Goal: Find specific page/section: Find specific page/section

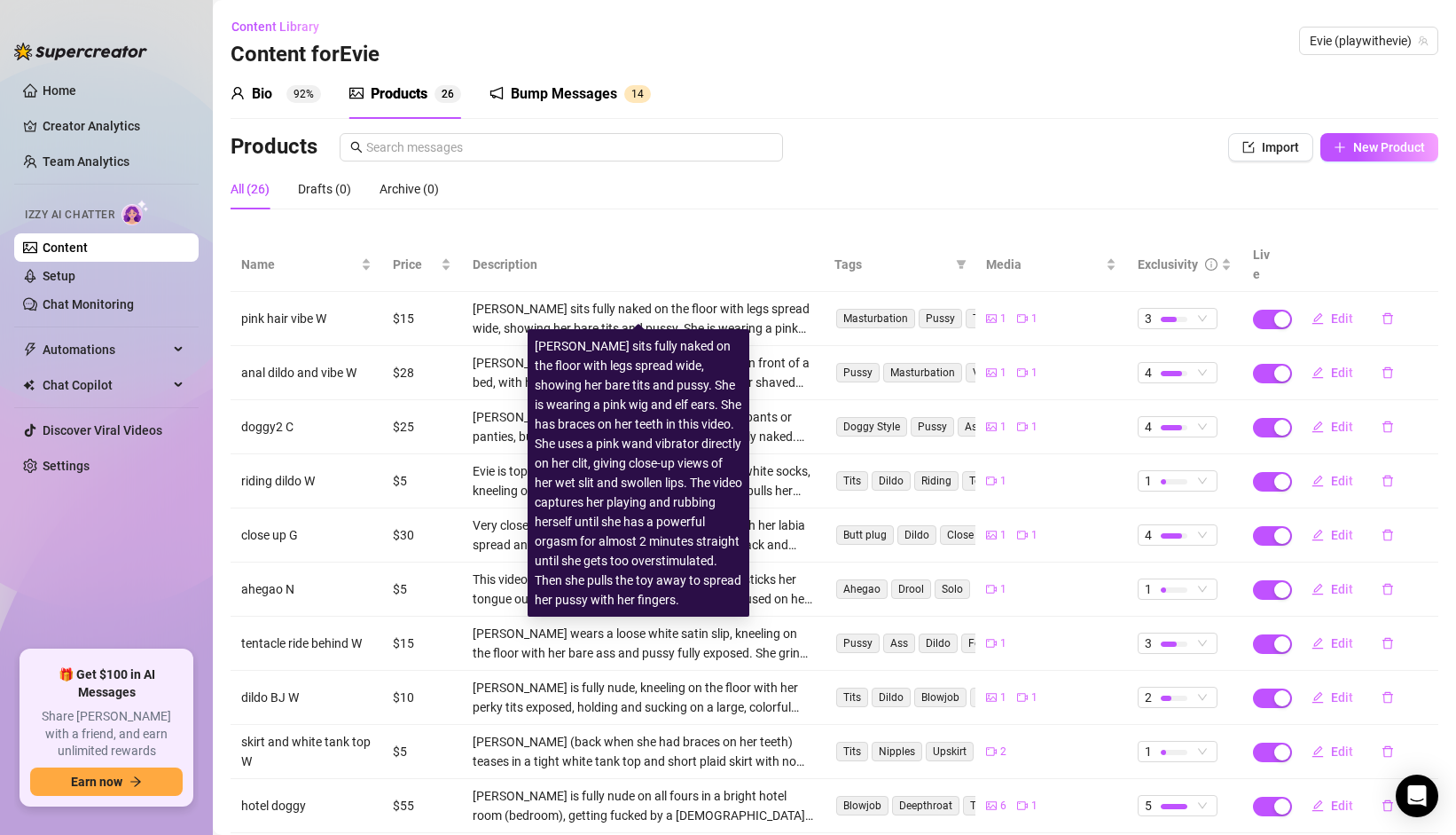
scroll to position [81, 0]
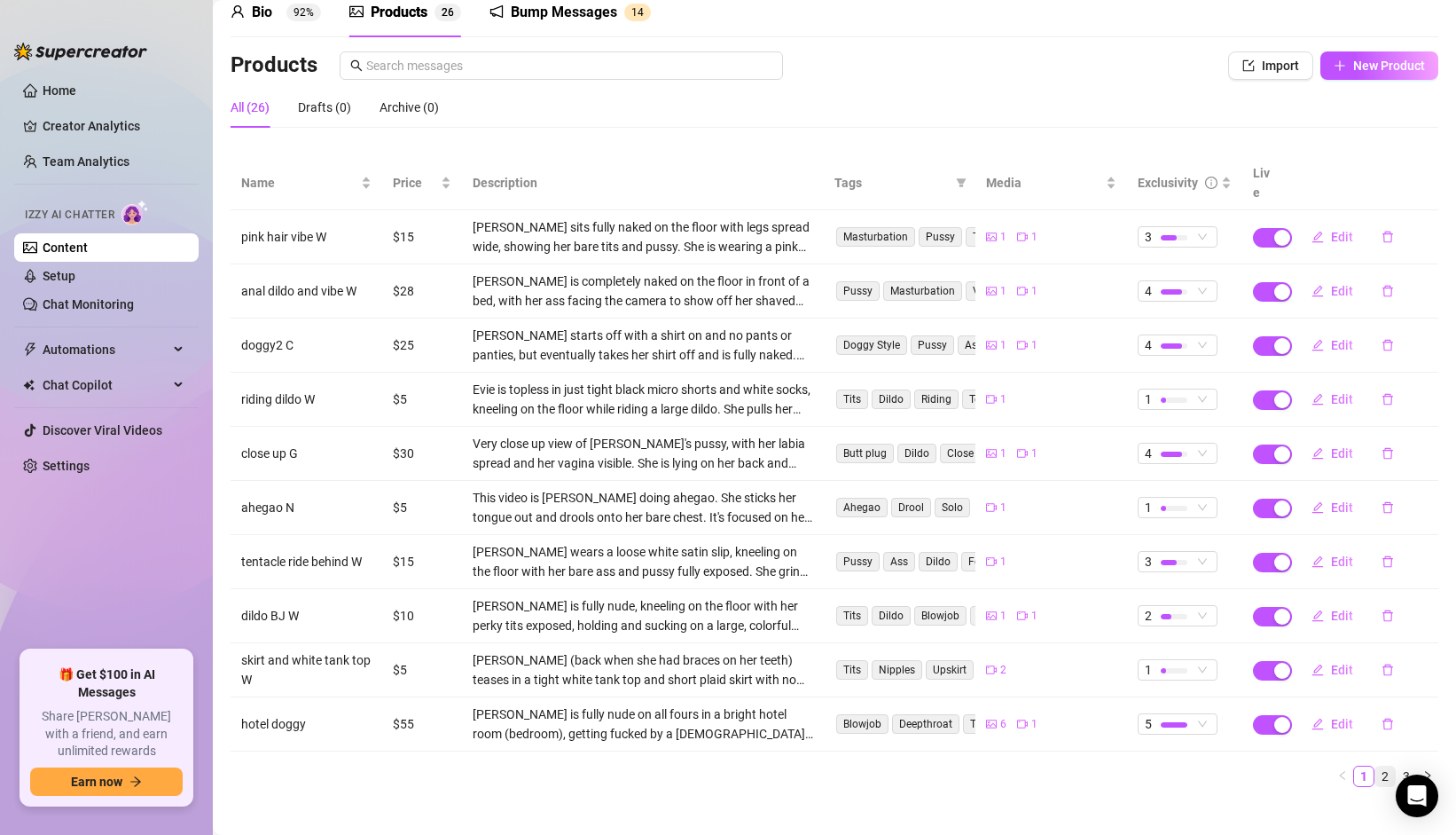
click at [1378, 767] on link "2" at bounding box center [1385, 776] width 20 height 20
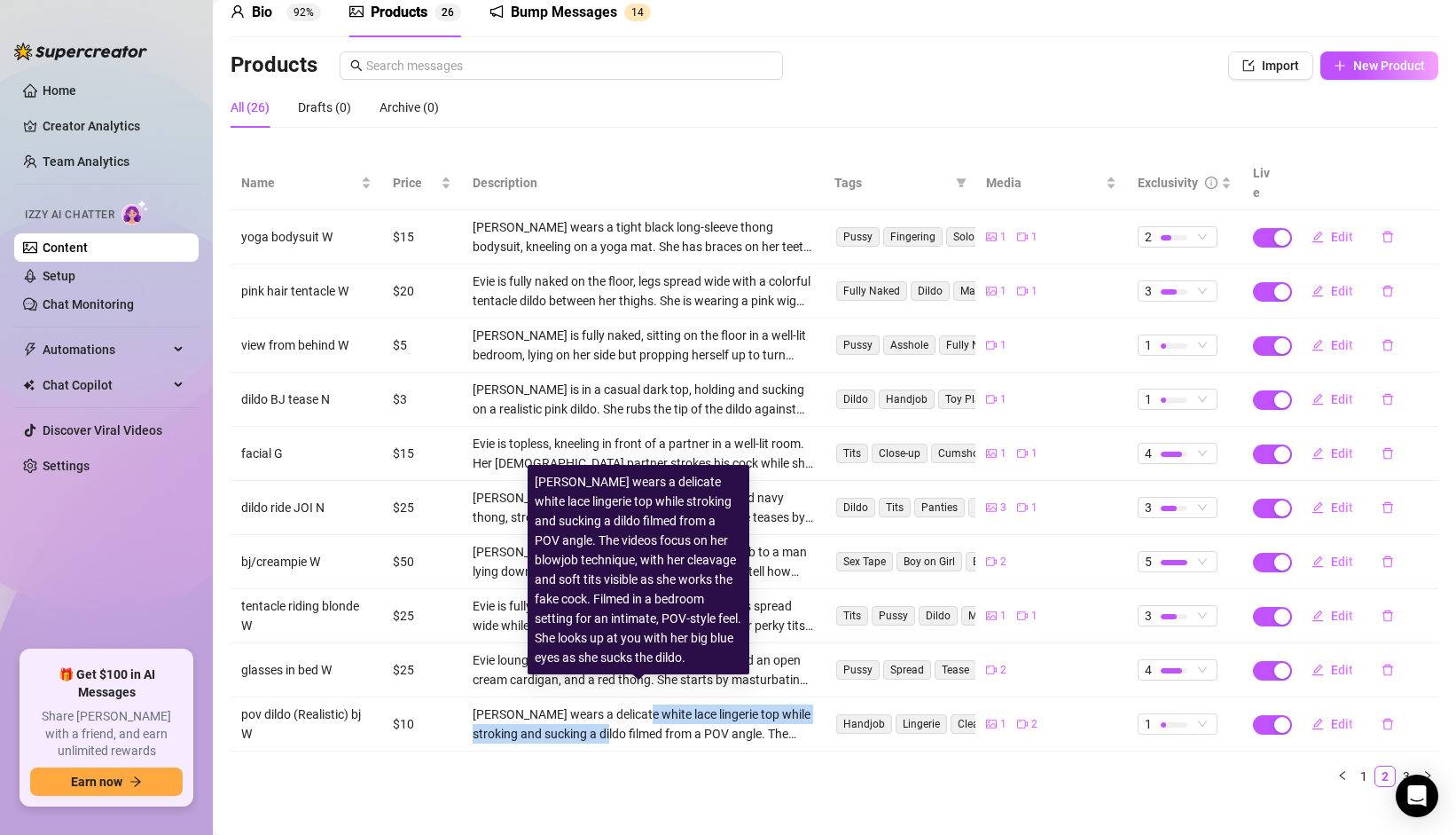
click at [626, 704] on div "[PERSON_NAME] wears a delicate white lace lingerie top while stroking and sucki…" at bounding box center [643, 724] width 341 height 39
click at [623, 704] on div "[PERSON_NAME] wears a delicate white lace lingerie top while stroking and sucki…" at bounding box center [643, 724] width 341 height 39
drag, startPoint x: 609, startPoint y: 713, endPoint x: 610, endPoint y: 699, distance: 14.0
click at [610, 704] on div "[PERSON_NAME] wears a delicate white lace lingerie top while stroking and sucki…" at bounding box center [643, 724] width 341 height 39
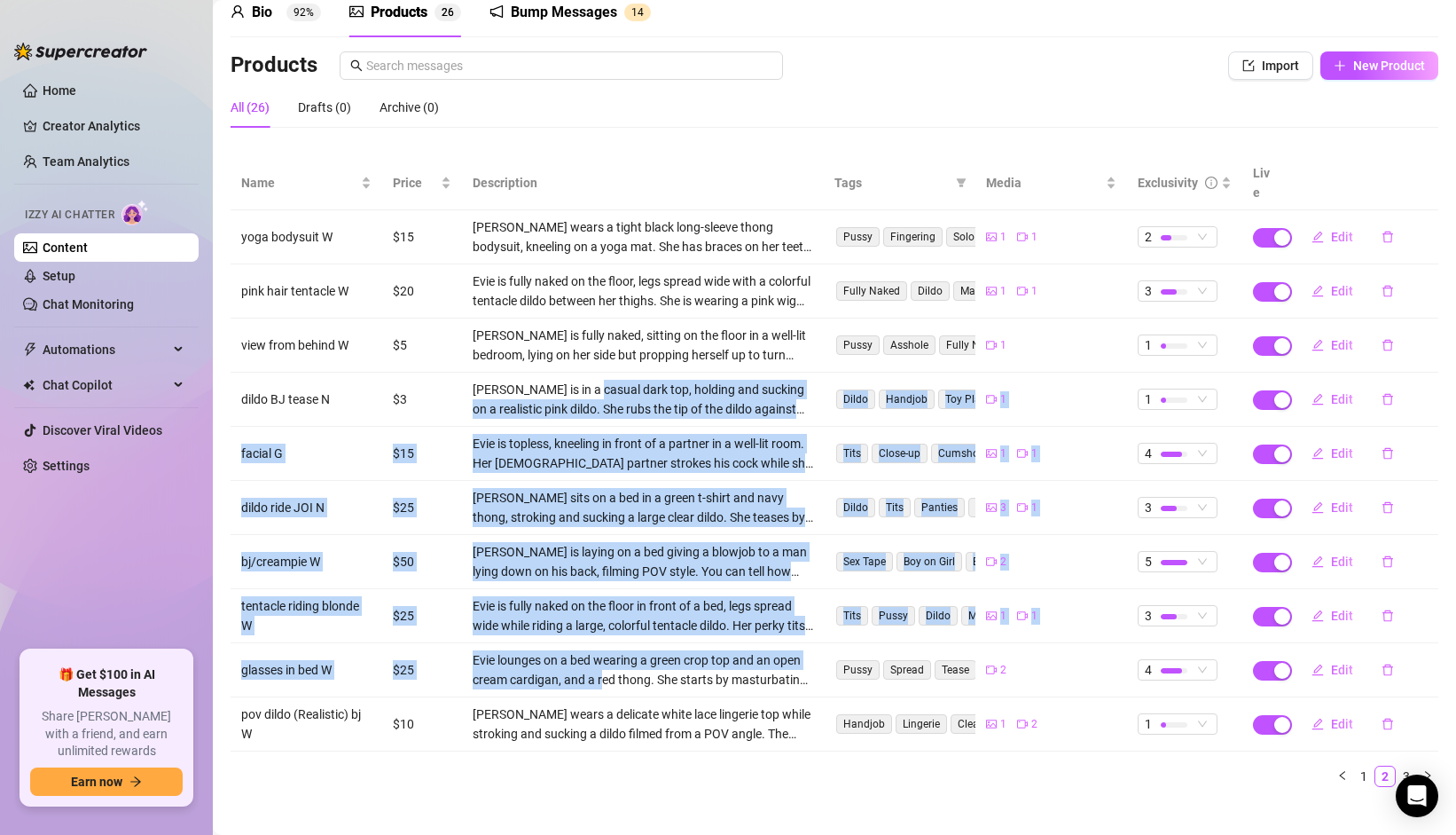
drag, startPoint x: 580, startPoint y: 368, endPoint x: 598, endPoint y: 663, distance: 295.5
click at [598, 663] on tbody "yoga bodysuit W $15 [PERSON_NAME] wears a tight black long-sleeve thong bodysui…" at bounding box center [835, 481] width 1207 height 541
click at [598, 663] on div "Evie lounges on a bed wearing a green crop top and an open cream cardigan, and …" at bounding box center [643, 670] width 341 height 39
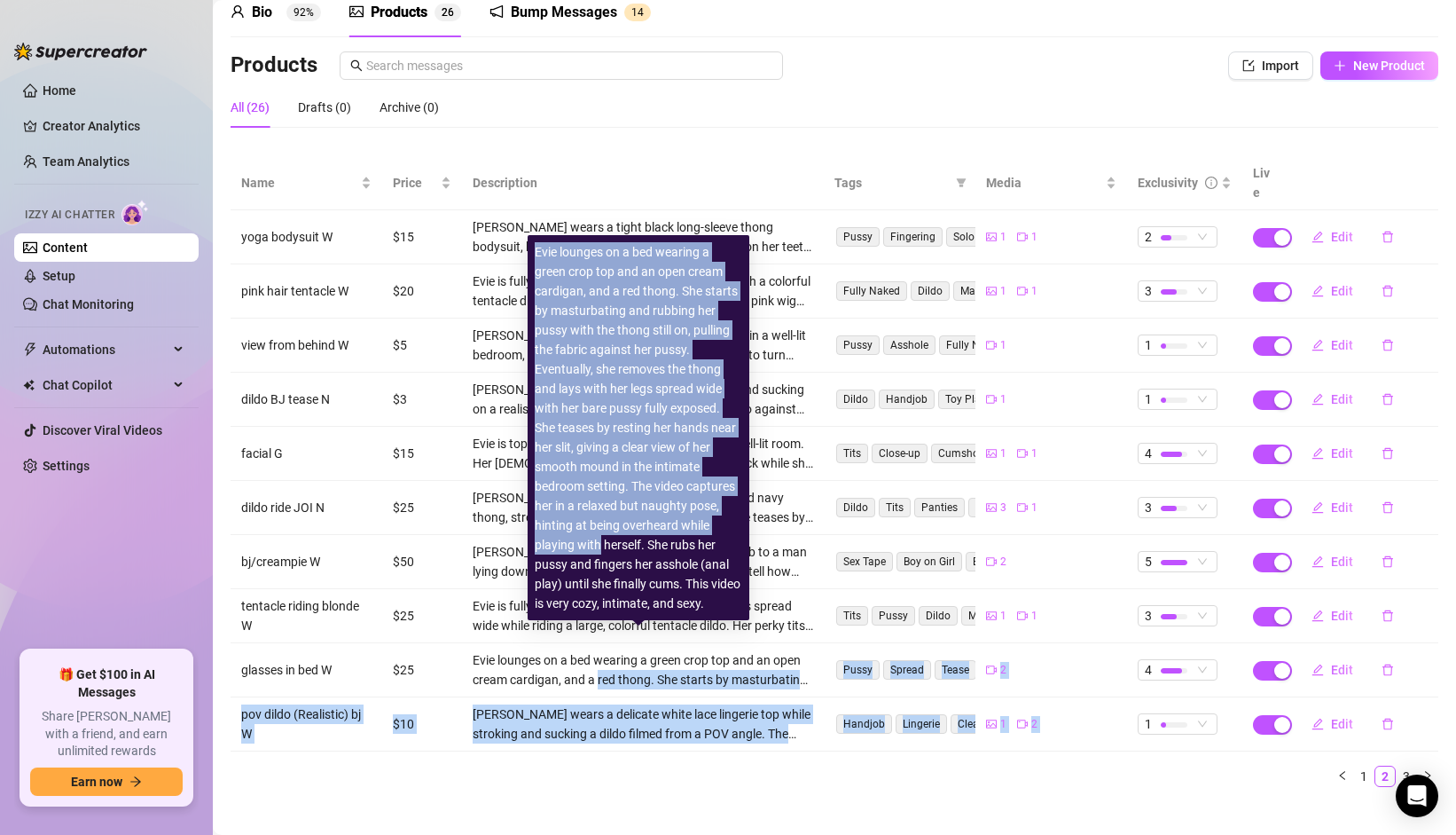
drag, startPoint x: 601, startPoint y: 570, endPoint x: 601, endPoint y: 529, distance: 41.0
click at [601, 536] on body "Home Creator Analytics Team Analytics Izzy AI Chatter Content Setup Chat Monito…" at bounding box center [728, 417] width 1456 height 835
click at [598, 511] on div "Evie lounges on a bed wearing a green crop top and an open cream cardigan, and …" at bounding box center [638, 427] width 207 height 371
drag, startPoint x: 534, startPoint y: 552, endPoint x: 550, endPoint y: 669, distance: 118.1
click at [550, 669] on body "Home Creator Analytics Team Analytics Izzy AI Chatter Content Setup Chat Monito…" at bounding box center [728, 417] width 1456 height 835
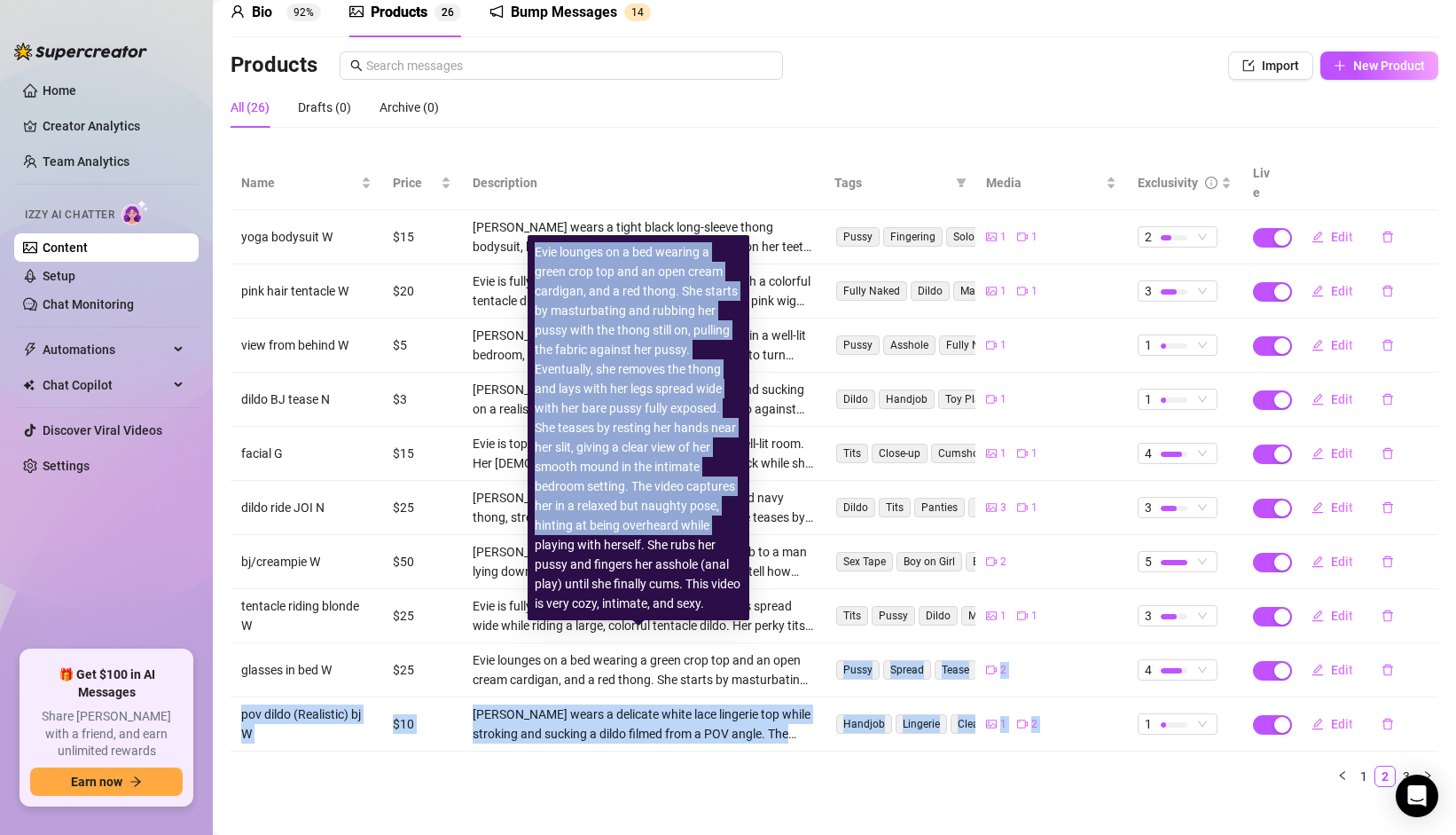
click at [550, 669] on td "Evie lounges on a bed wearing a green crop top and an open cream cardigan, and …" at bounding box center [643, 670] width 363 height 54
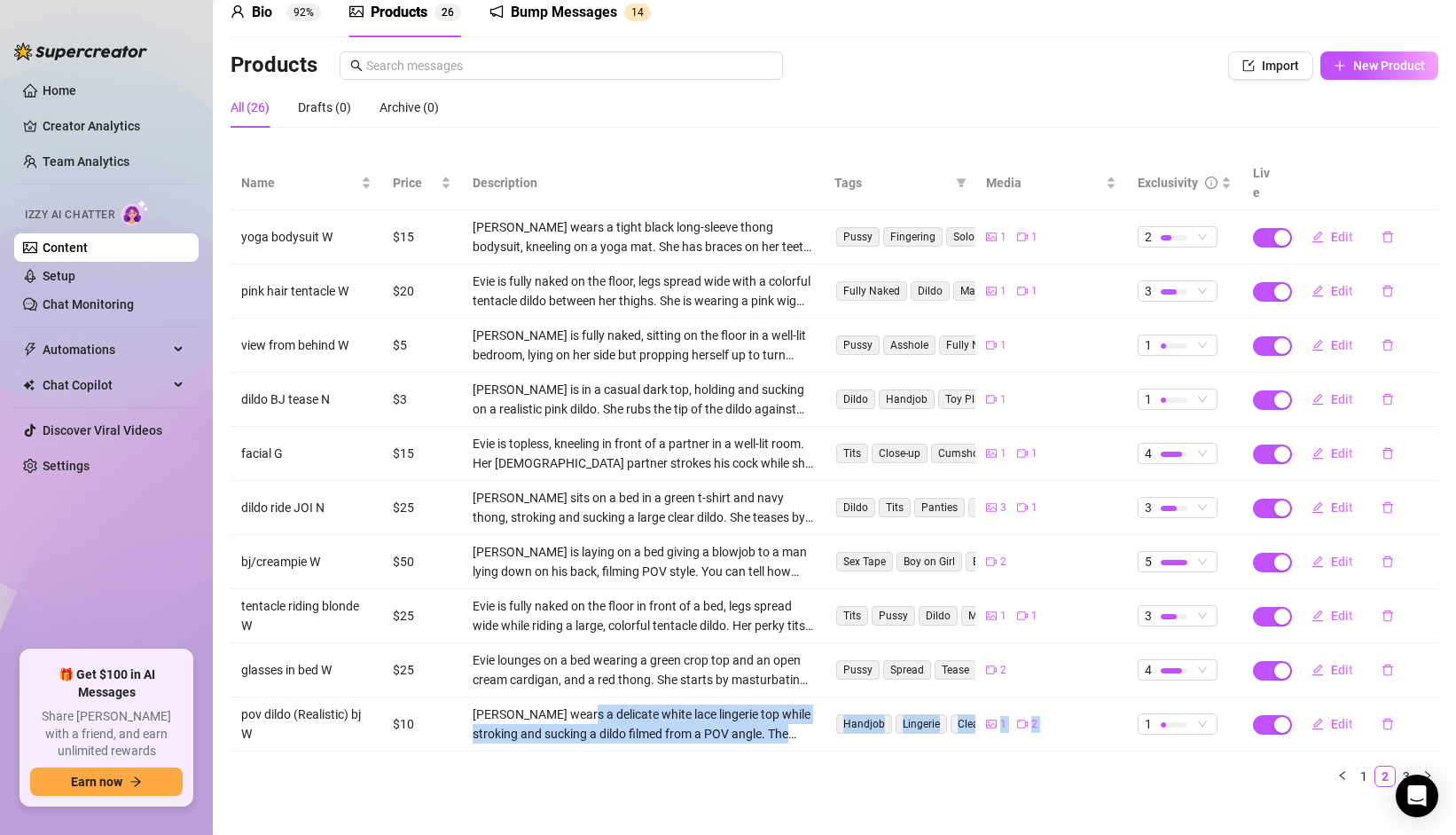
drag, startPoint x: 565, startPoint y: 698, endPoint x: 617, endPoint y: 646, distance: 73.5
click at [617, 649] on body "Home Creator Analytics Team Analytics Izzy AI Chatter Content Setup Chat Monito…" at bounding box center [728, 417] width 1456 height 835
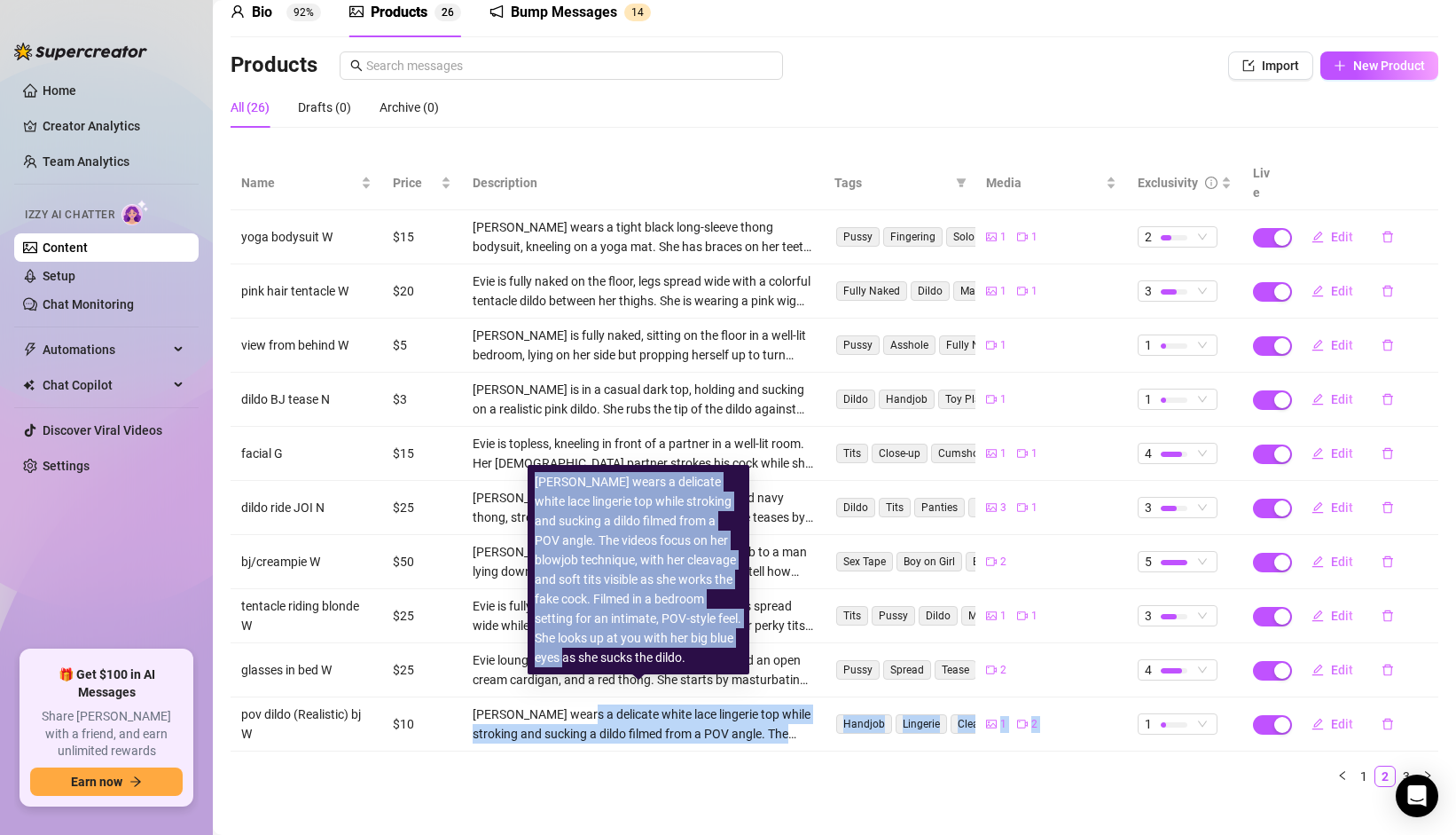
click at [619, 642] on div "[PERSON_NAME] wears a delicate white lace lingerie top while stroking and sucki…" at bounding box center [638, 569] width 207 height 195
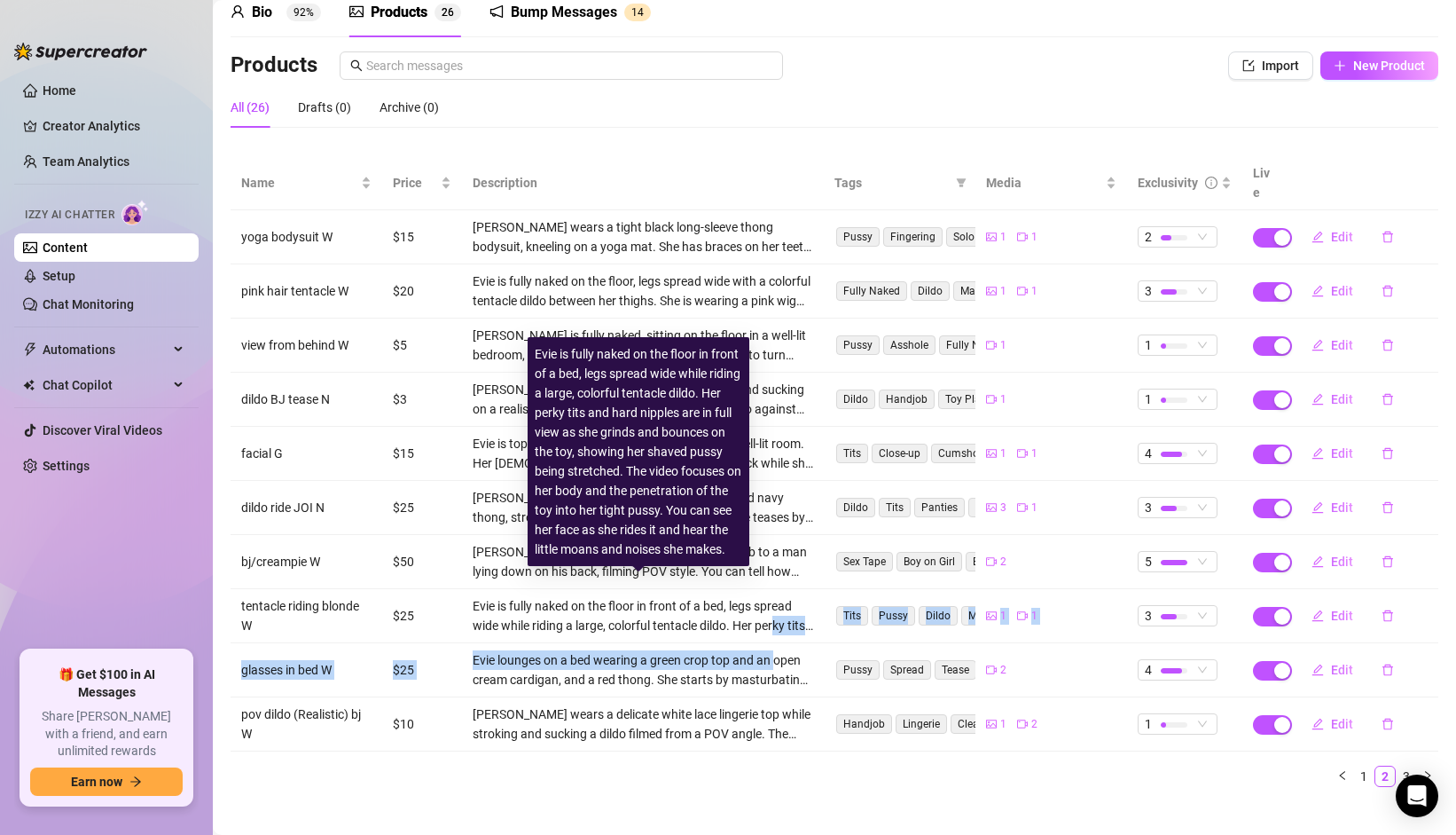
drag, startPoint x: 774, startPoint y: 599, endPoint x: 775, endPoint y: 641, distance: 42.0
click at [775, 641] on tbody "yoga bodysuit W $15 [PERSON_NAME] wears a tight black long-sleeve thong bodysui…" at bounding box center [835, 481] width 1207 height 541
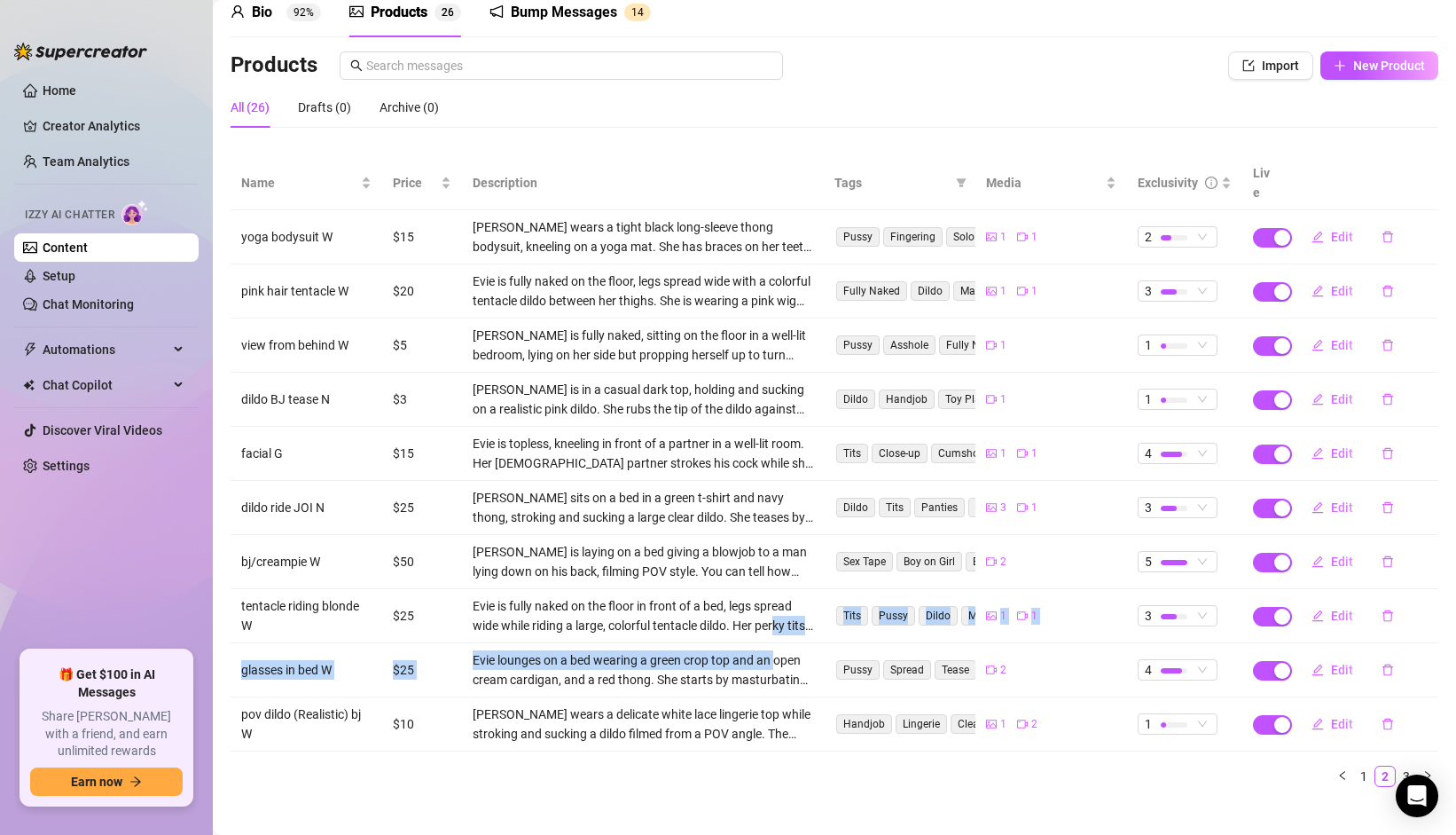
click at [775, 651] on div "Evie lounges on a bed wearing a green crop top and an open cream cardigan, and …" at bounding box center [643, 670] width 341 height 39
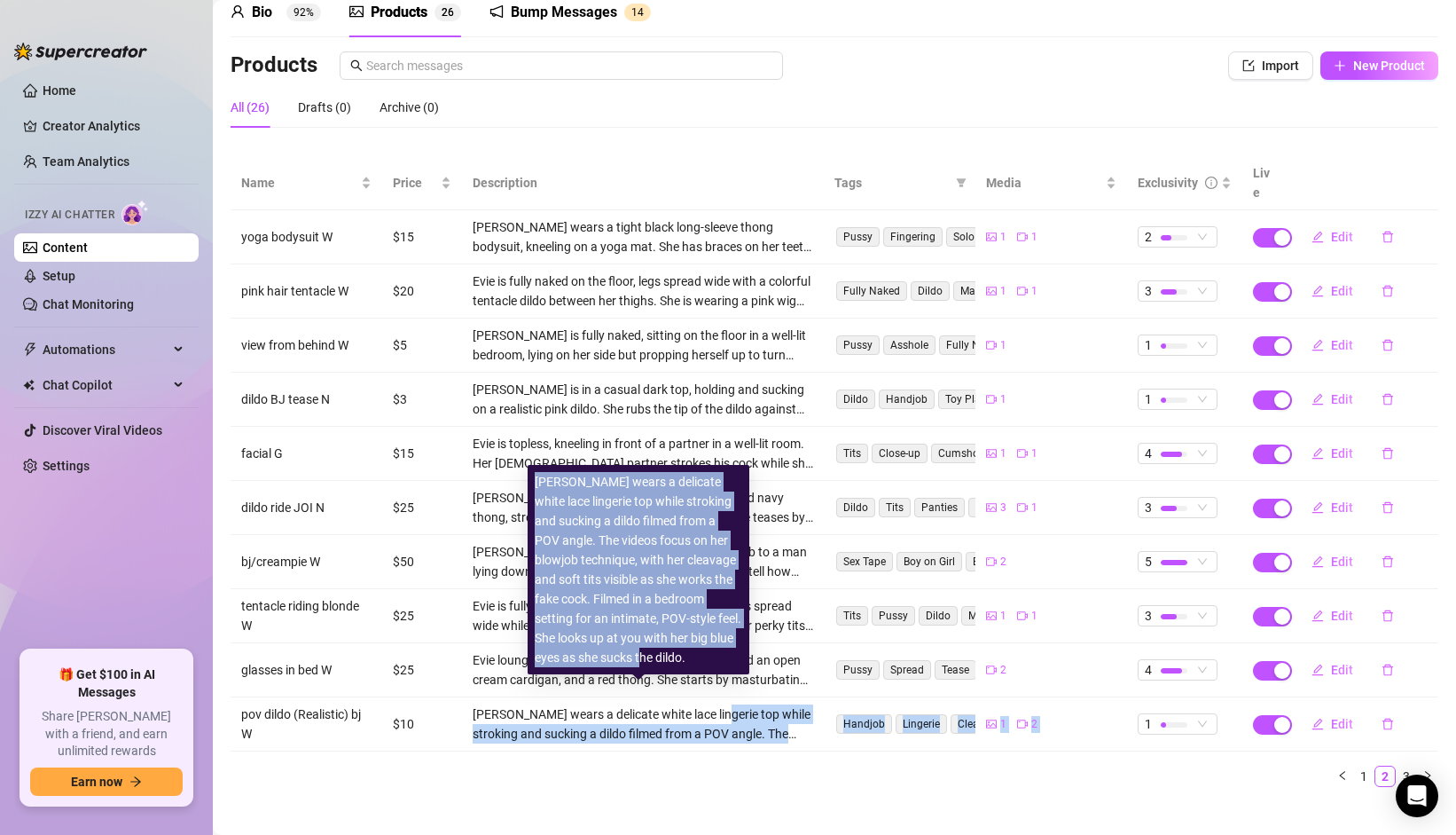
drag, startPoint x: 706, startPoint y: 698, endPoint x: 711, endPoint y: 648, distance: 50.2
click at [711, 650] on body "Home Creator Analytics Team Analytics Izzy AI Chatter Content Setup Chat Monito…" at bounding box center [728, 417] width 1456 height 835
click at [711, 648] on div "[PERSON_NAME] wears a delicate white lace lingerie top while stroking and sucki…" at bounding box center [638, 569] width 207 height 195
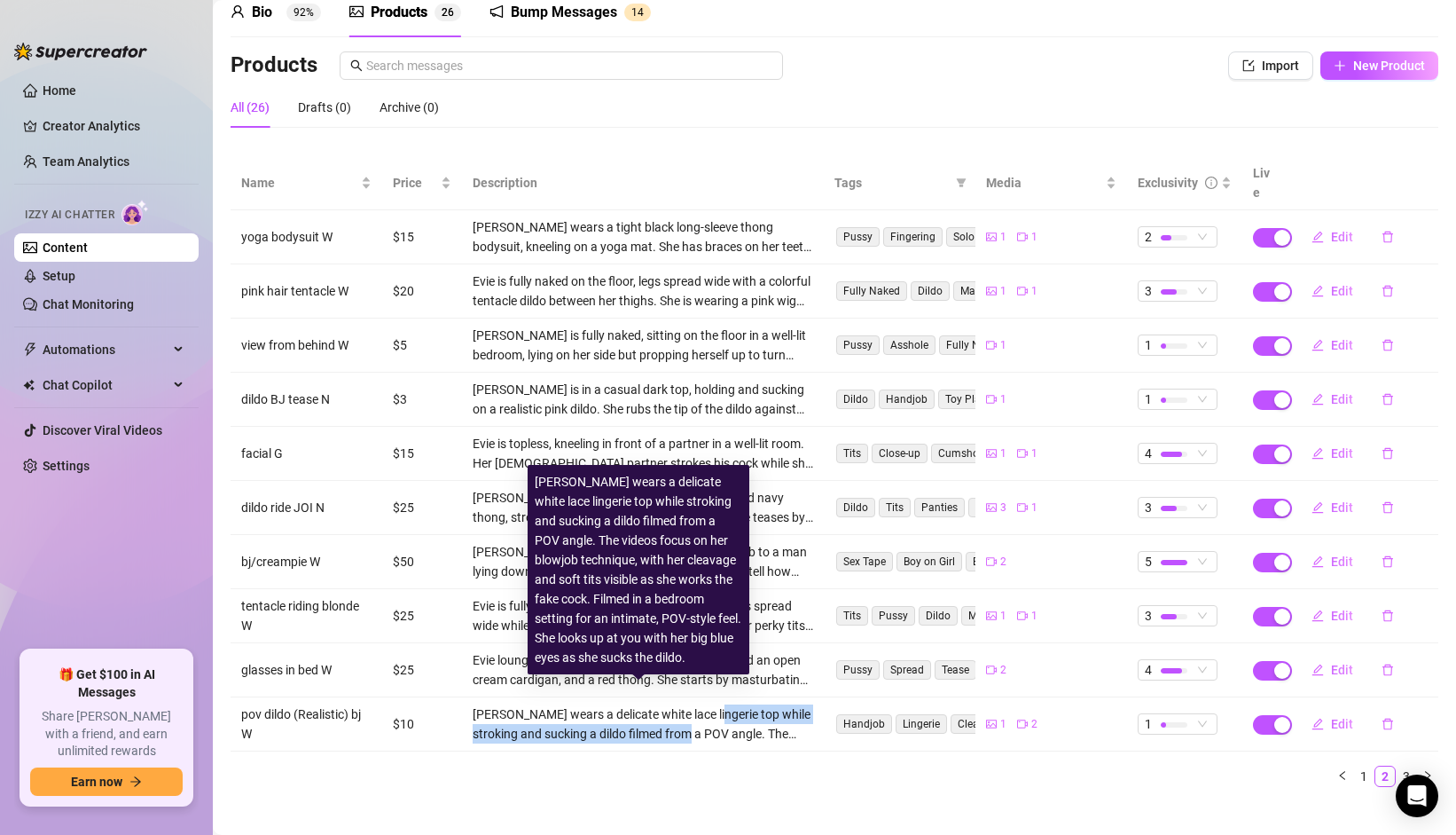
drag, startPoint x: 701, startPoint y: 684, endPoint x: 699, endPoint y: 713, distance: 29.1
click at [699, 713] on td "[PERSON_NAME] wears a delicate white lace lingerie top while stroking and sucki…" at bounding box center [643, 725] width 363 height 54
click at [699, 713] on div "[PERSON_NAME] wears a delicate white lace lingerie top while stroking and sucki…" at bounding box center [643, 724] width 341 height 39
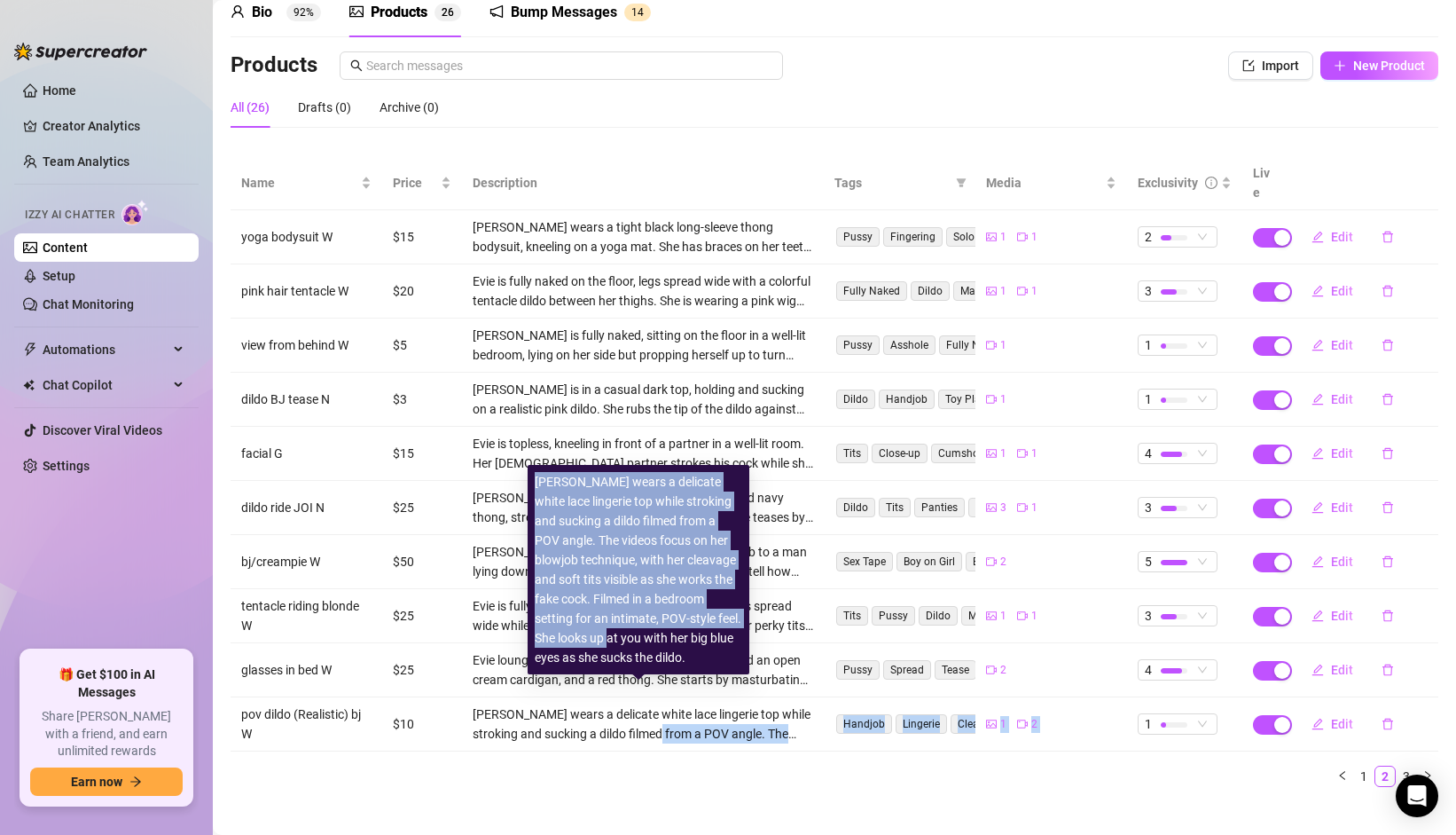
drag, startPoint x: 656, startPoint y: 641, endPoint x: 667, endPoint y: 715, distance: 74.8
click at [667, 715] on body "Home Creator Analytics Team Analytics Izzy AI Chatter Content Setup Chat Monito…" at bounding box center [728, 417] width 1456 height 835
click at [667, 715] on div "[PERSON_NAME] wears a delicate white lace lingerie top while stroking and sucki…" at bounding box center [643, 724] width 341 height 39
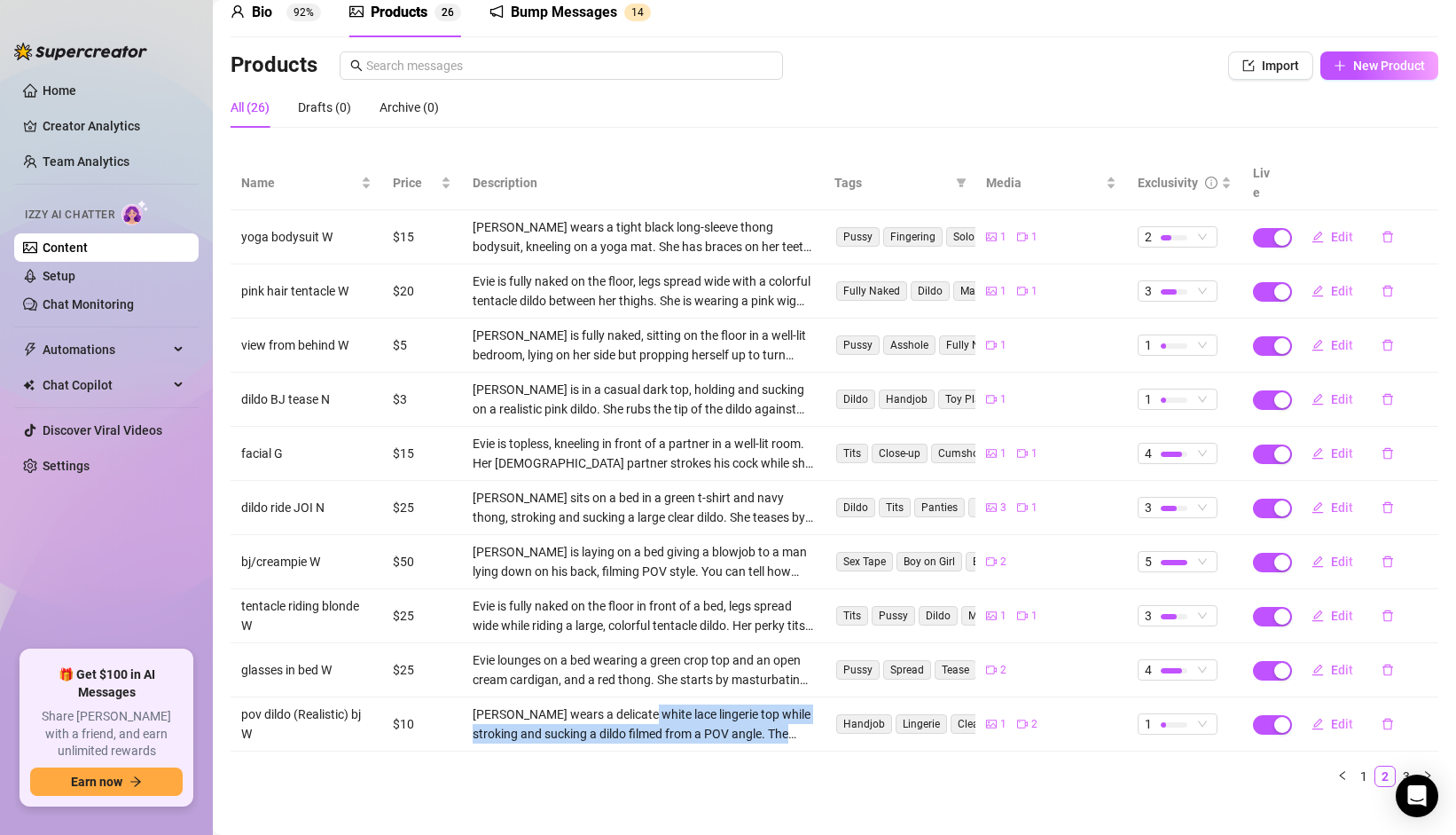
drag, startPoint x: 623, startPoint y: 727, endPoint x: 631, endPoint y: 687, distance: 40.8
click at [631, 698] on td "[PERSON_NAME] wears a delicate white lace lingerie top while stroking and sucki…" at bounding box center [643, 725] width 363 height 54
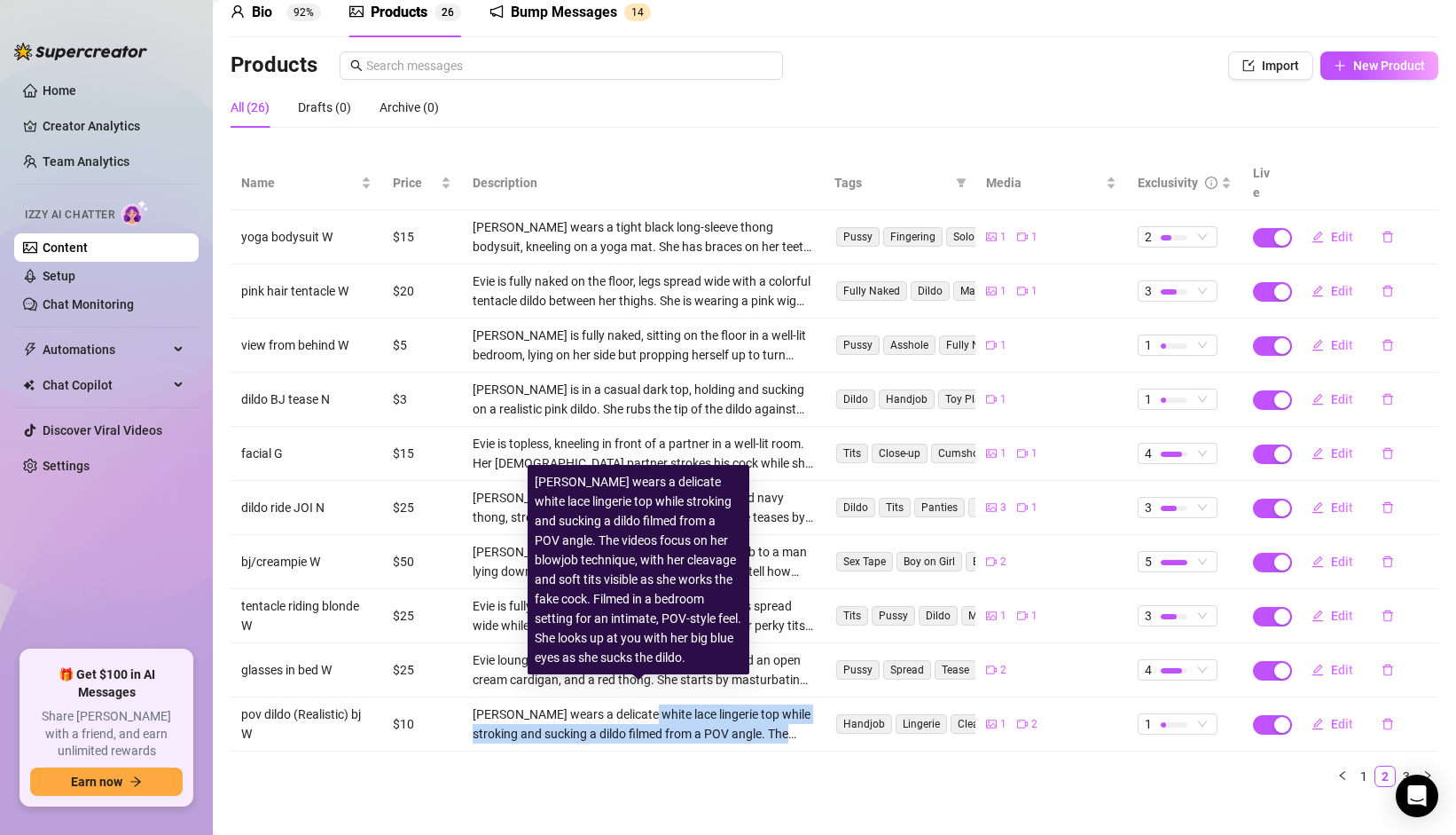
click at [631, 704] on div "[PERSON_NAME] wears a delicate white lace lingerie top while stroking and sucki…" at bounding box center [643, 724] width 341 height 39
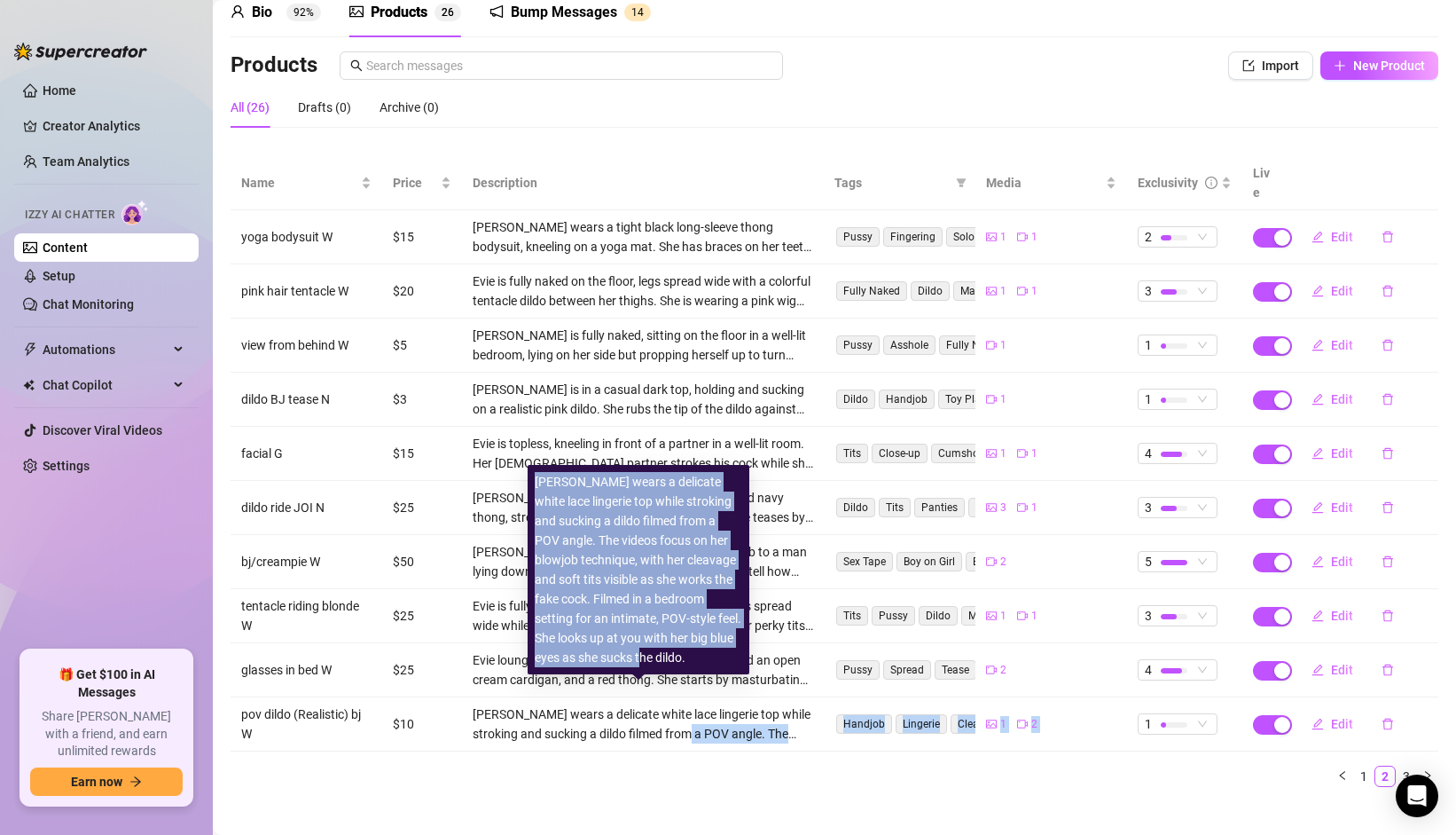
drag, startPoint x: 702, startPoint y: 665, endPoint x: 698, endPoint y: 706, distance: 41.2
click at [698, 706] on body "Home Creator Analytics Team Analytics Izzy AI Chatter Content Setup Chat Monito…" at bounding box center [728, 417] width 1456 height 835
click at [697, 706] on div "[PERSON_NAME] wears a delicate white lace lingerie top while stroking and sucki…" at bounding box center [643, 724] width 341 height 39
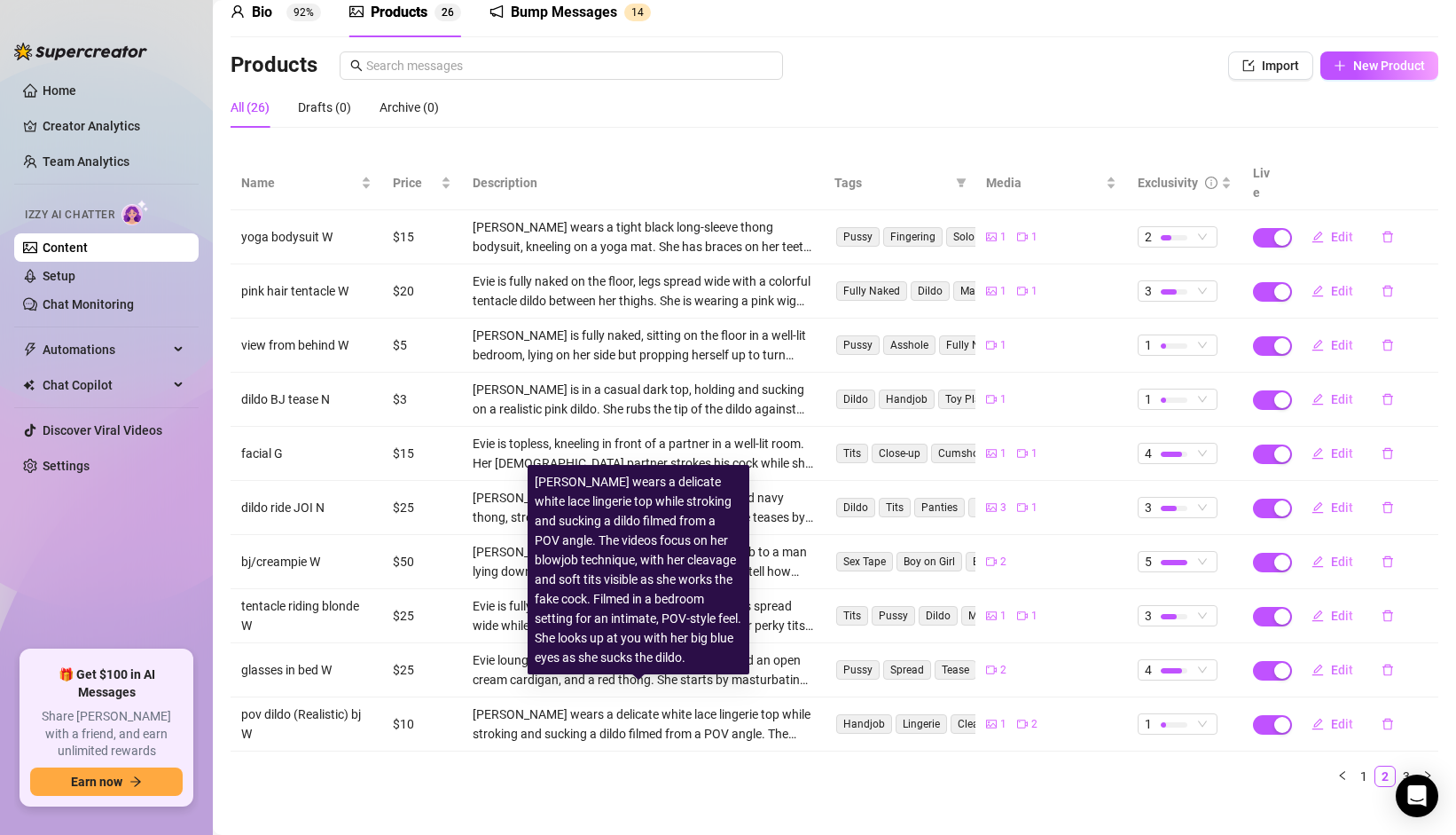
click at [620, 707] on div "[PERSON_NAME] wears a delicate white lace lingerie top while stroking and sucki…" at bounding box center [643, 724] width 341 height 39
click at [609, 743] on div "Name Price Description Tags Media Exclusivity Live yoga bodysuit W $15 [PERSON_…" at bounding box center [835, 471] width 1207 height 631
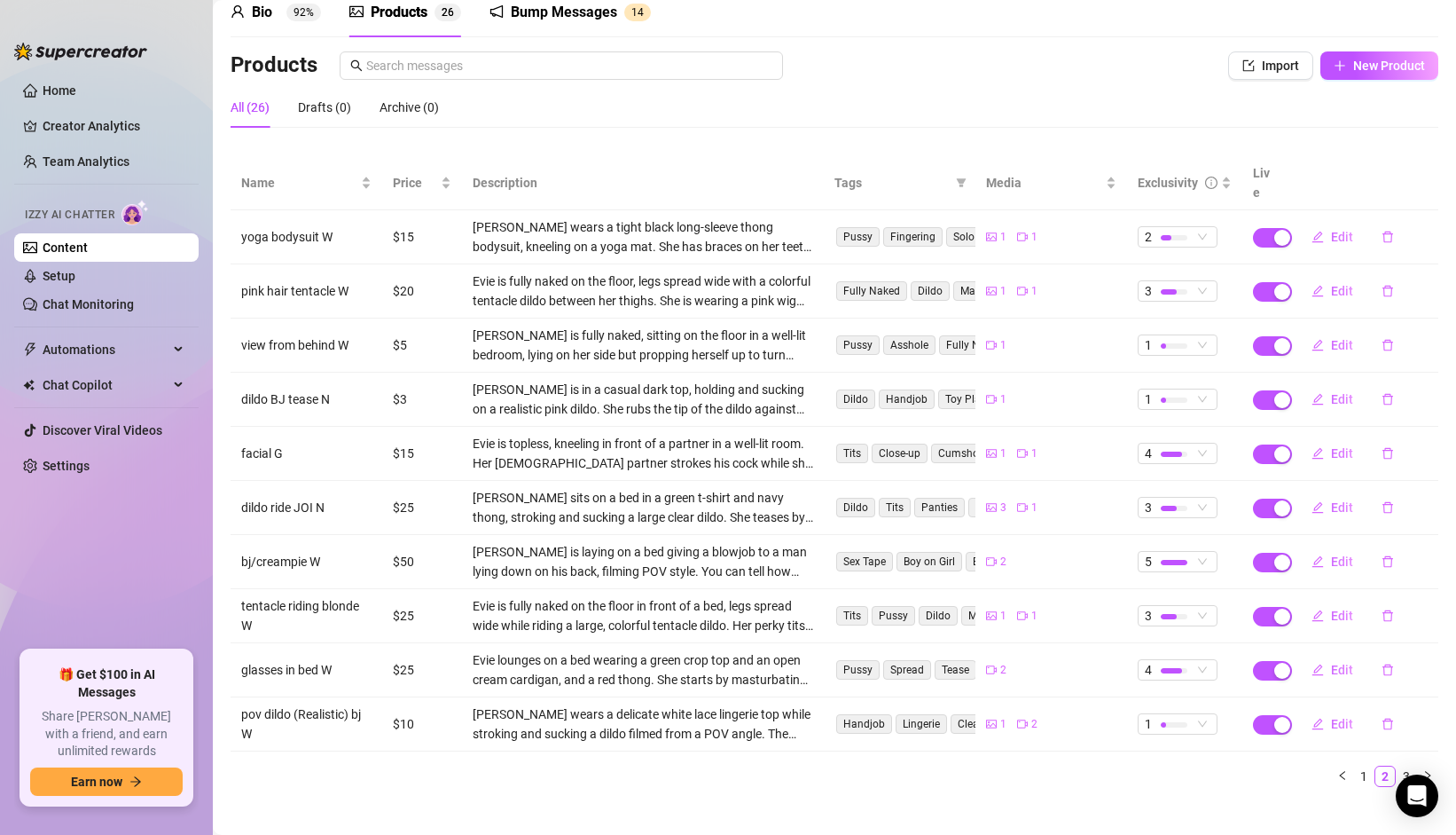
click at [1397, 767] on link "3" at bounding box center [1406, 776] width 20 height 20
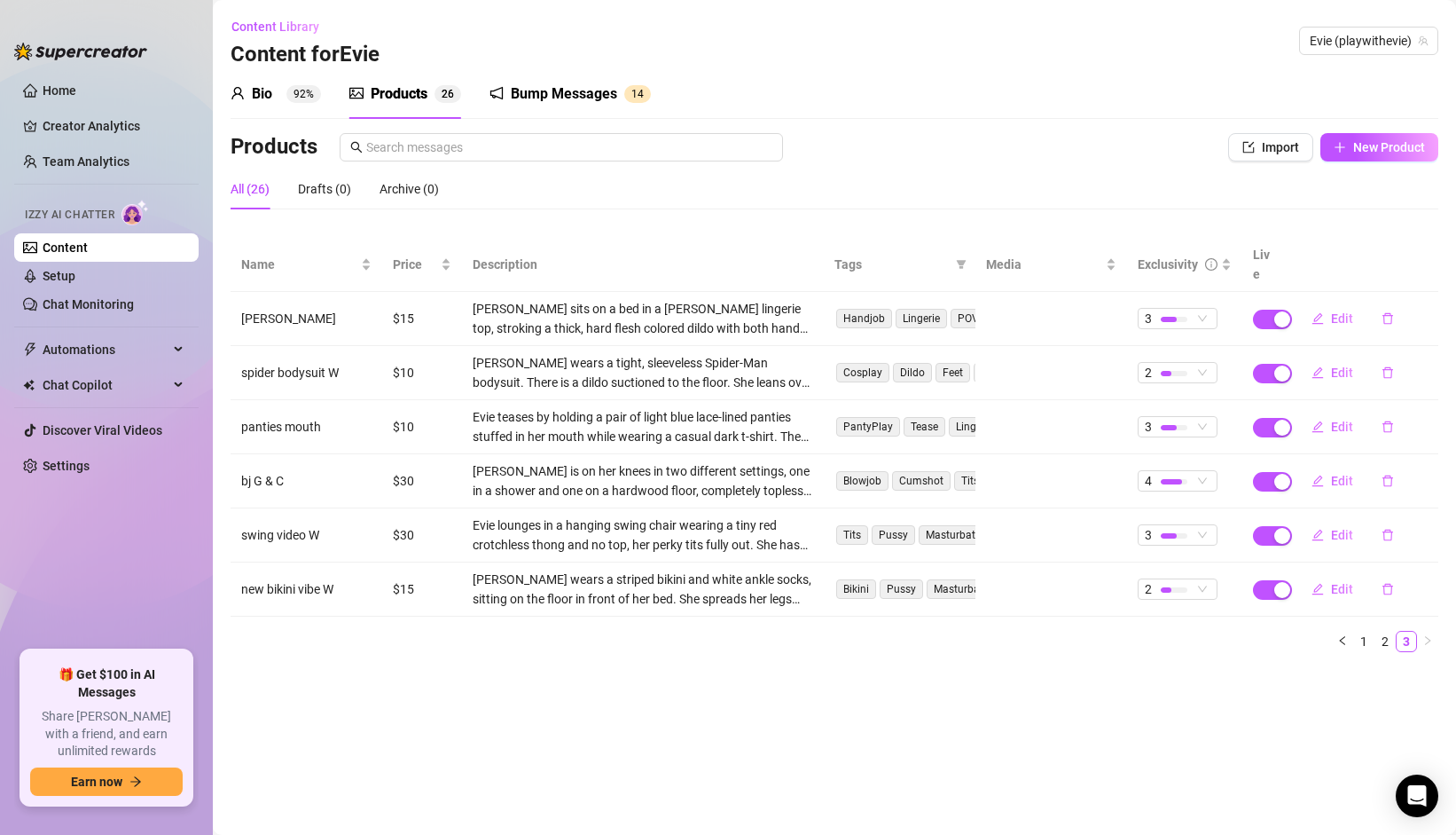
scroll to position [0, 0]
click at [1377, 632] on link "2" at bounding box center [1385, 641] width 20 height 20
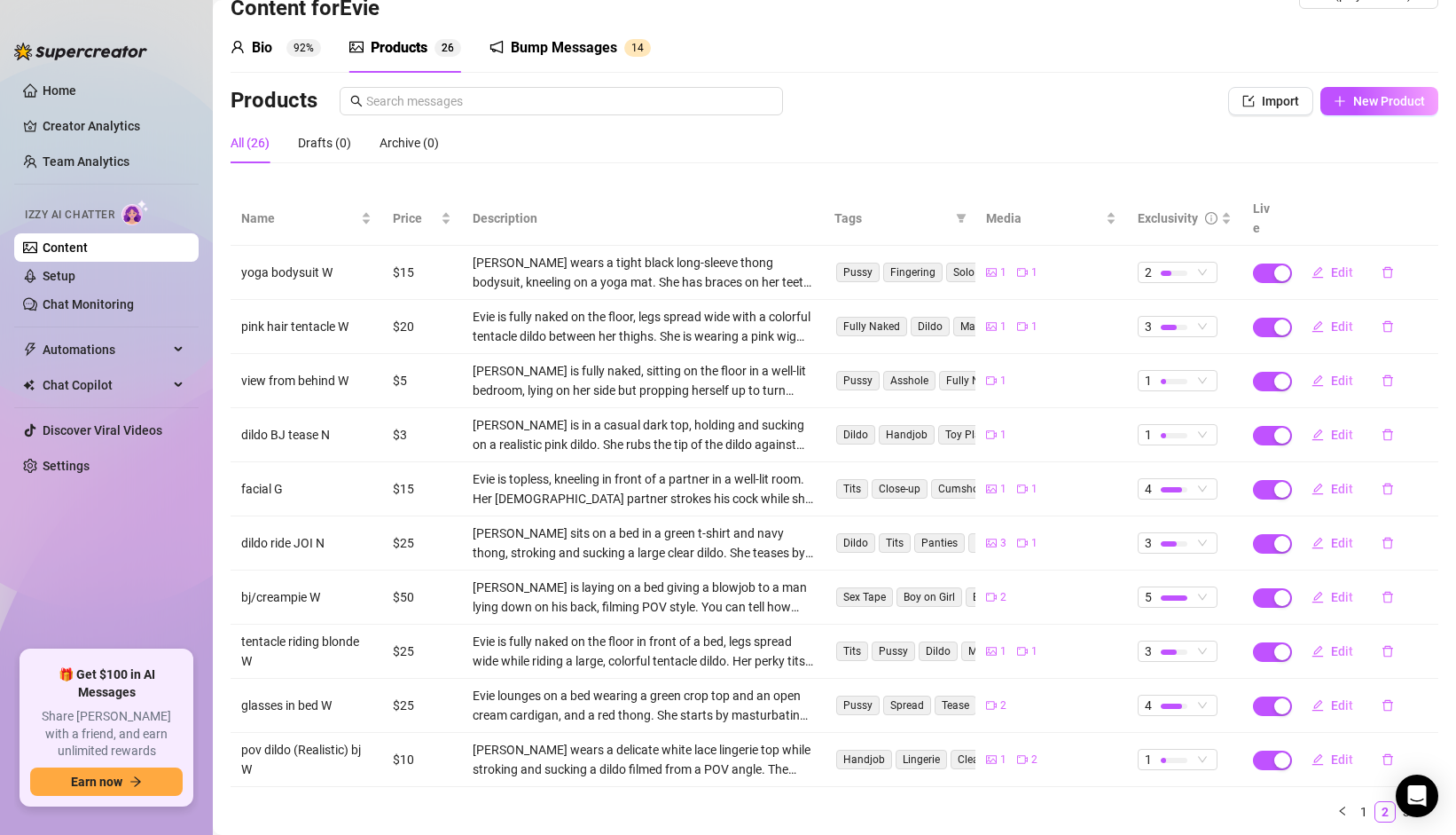
scroll to position [81, 0]
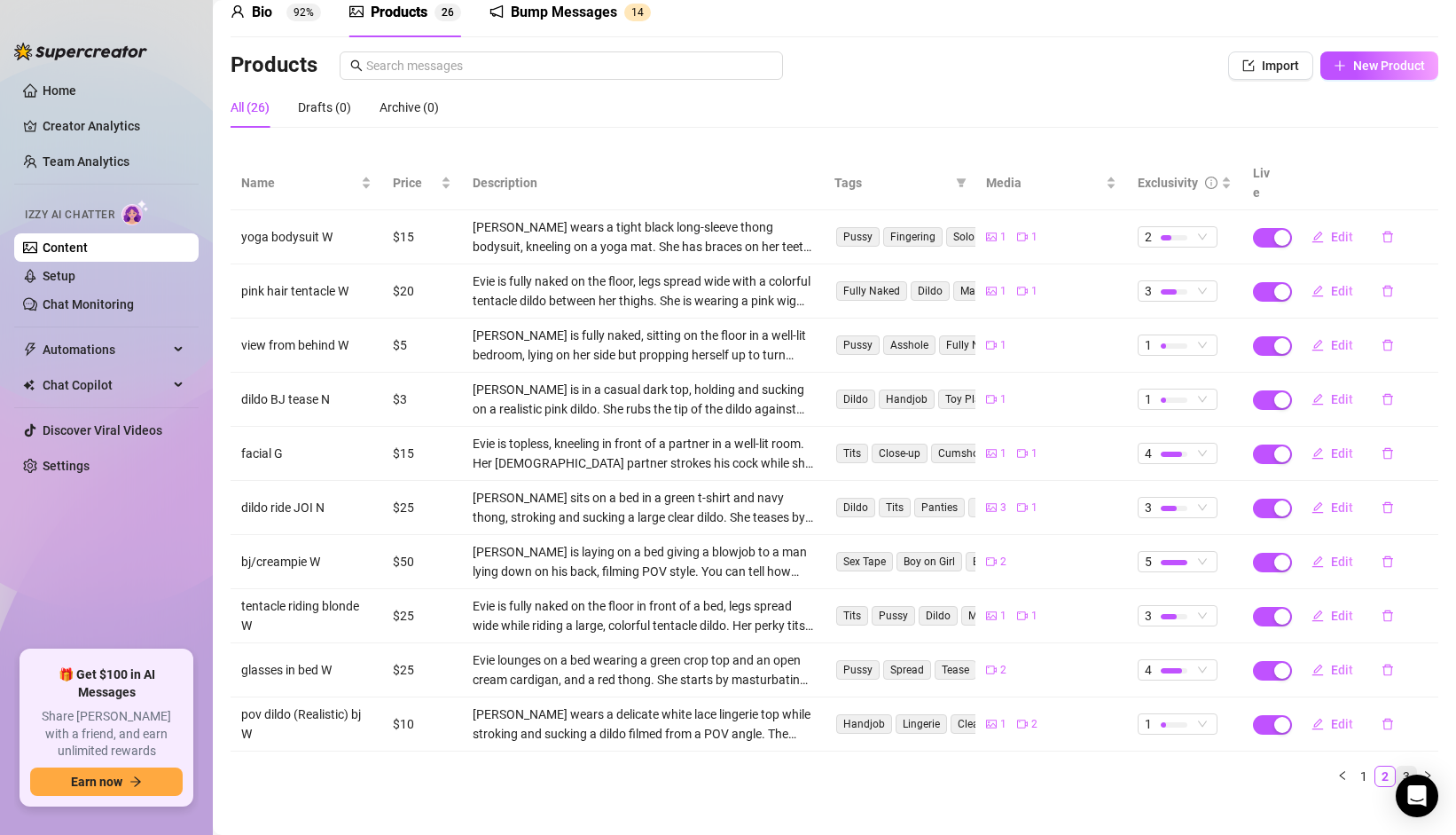
click at [1396, 767] on link "3" at bounding box center [1406, 776] width 20 height 20
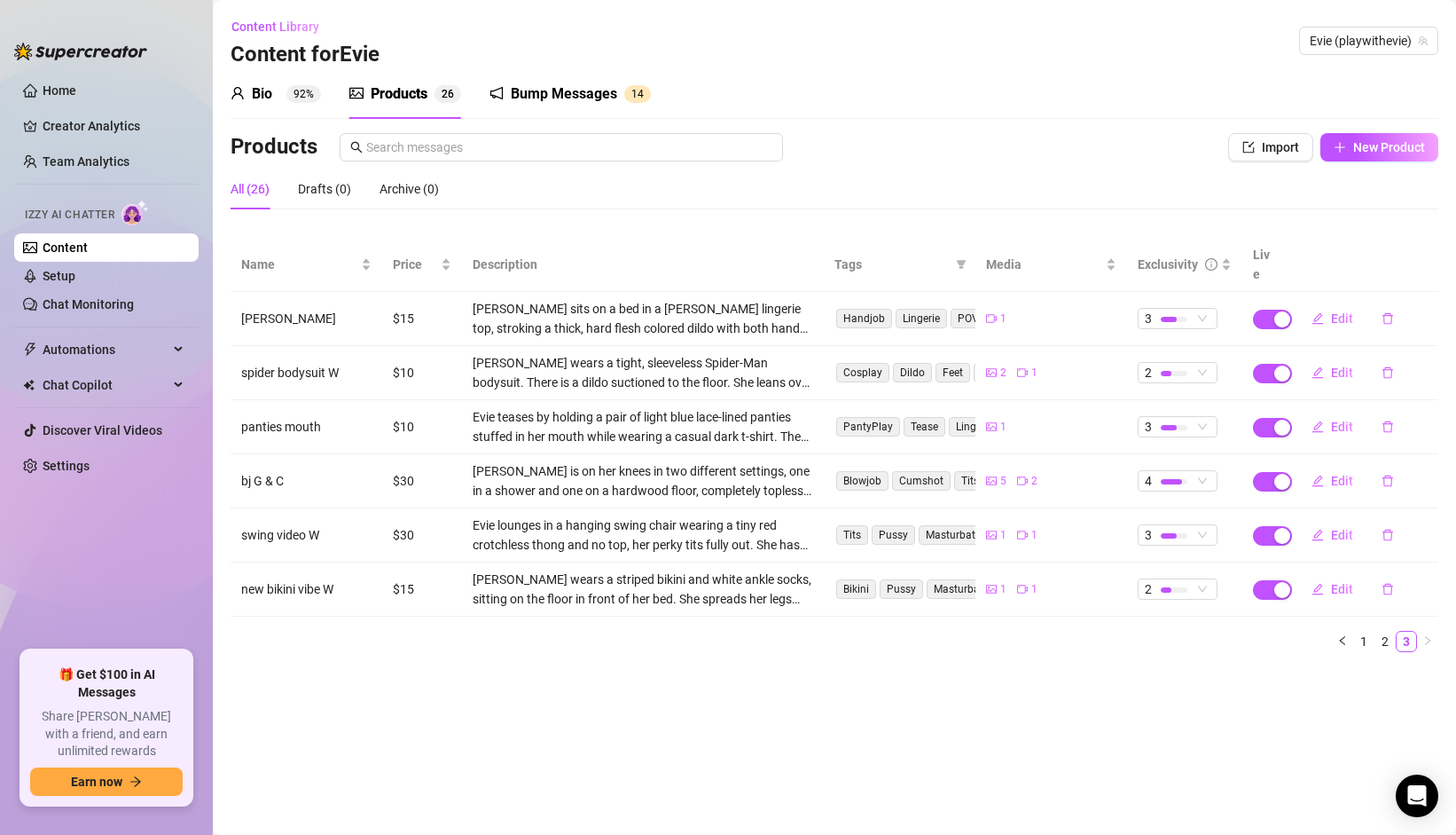
scroll to position [0, 0]
click at [1381, 632] on link "2" at bounding box center [1385, 641] width 20 height 20
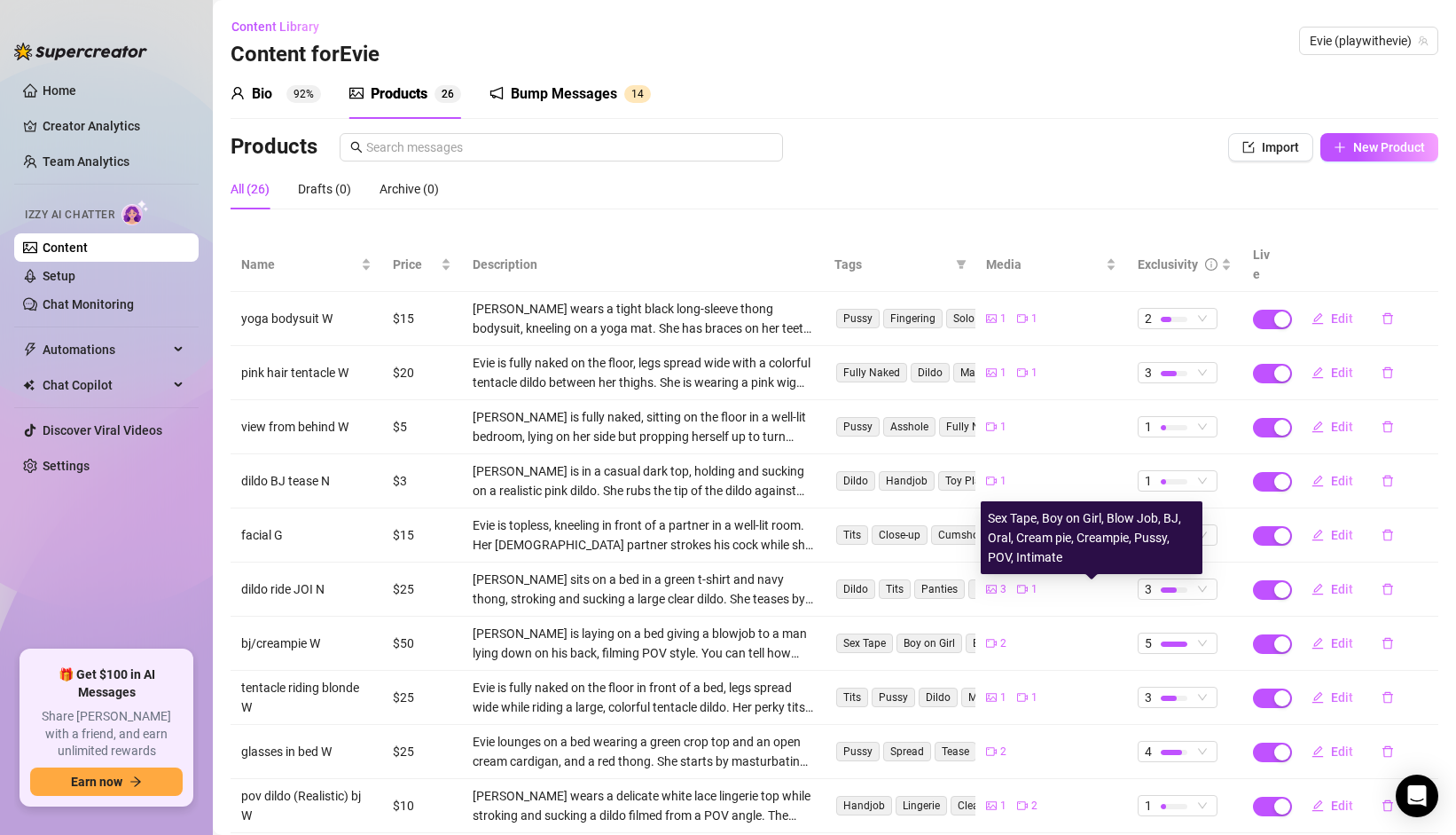
scroll to position [81, 0]
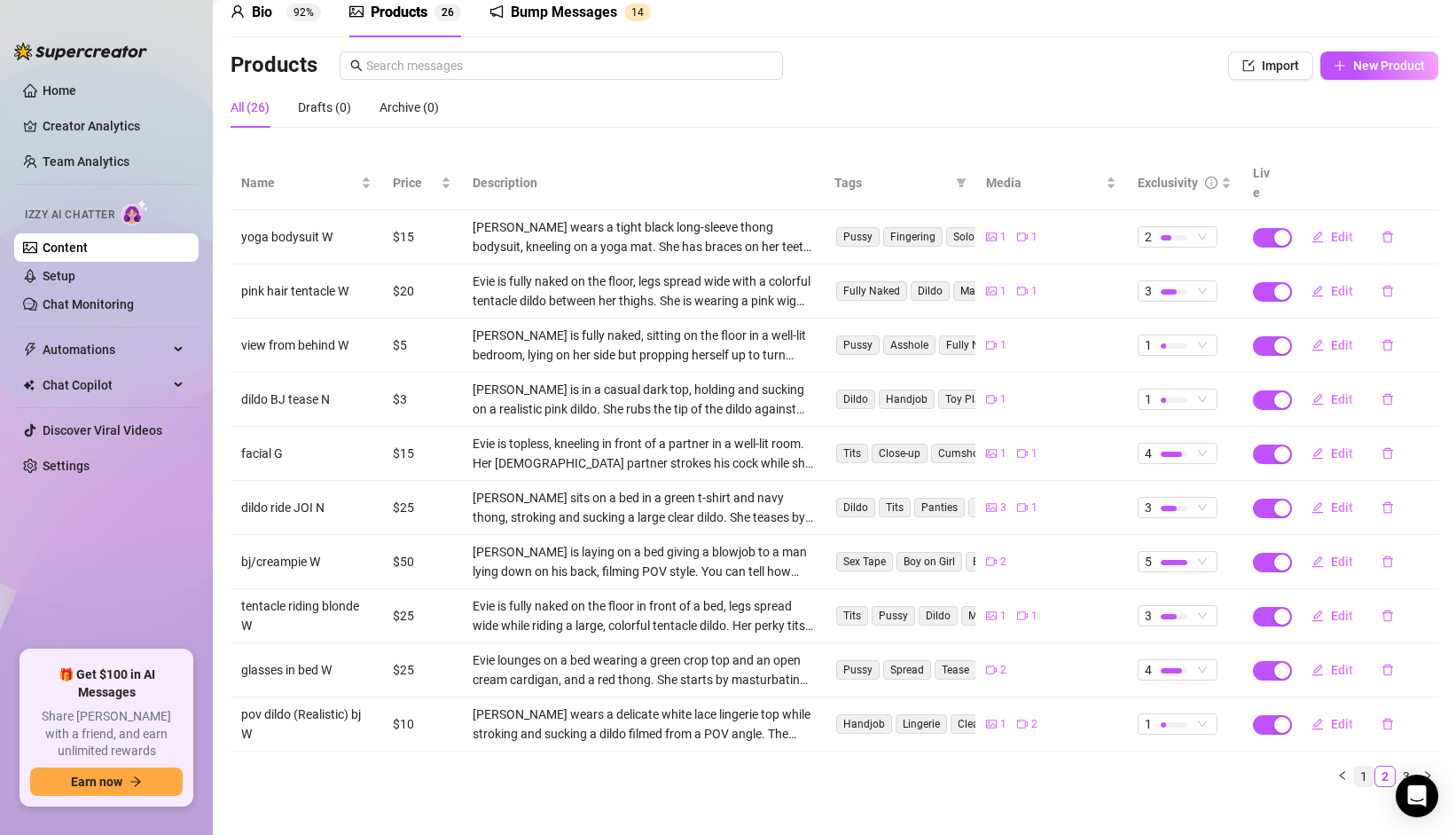
click at [1354, 767] on link "1" at bounding box center [1363, 776] width 20 height 20
